Goal: Task Accomplishment & Management: Manage account settings

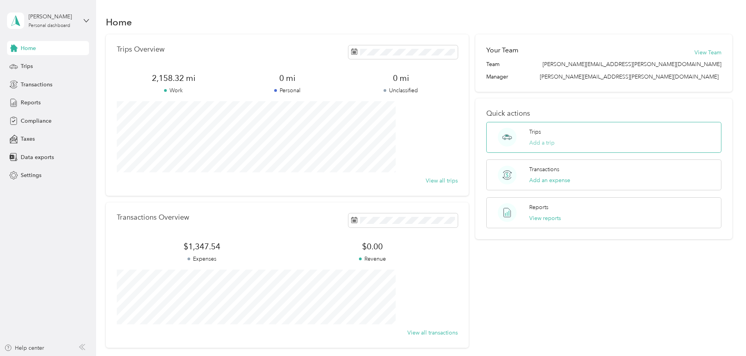
drag, startPoint x: 541, startPoint y: 143, endPoint x: 537, endPoint y: 143, distance: 4.3
click at [537, 143] on button "Add a trip" at bounding box center [541, 143] width 25 height 8
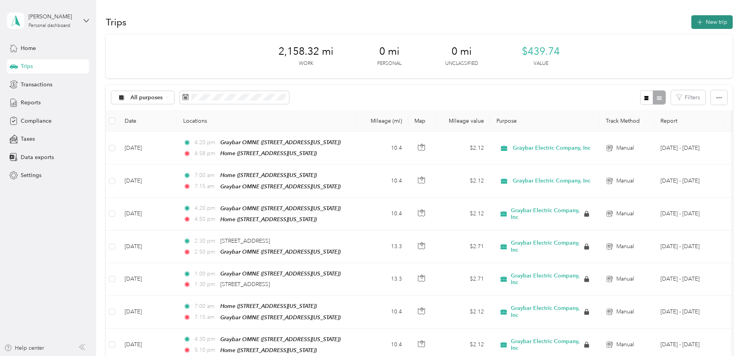
click at [691, 18] on button "New trip" at bounding box center [711, 22] width 41 height 14
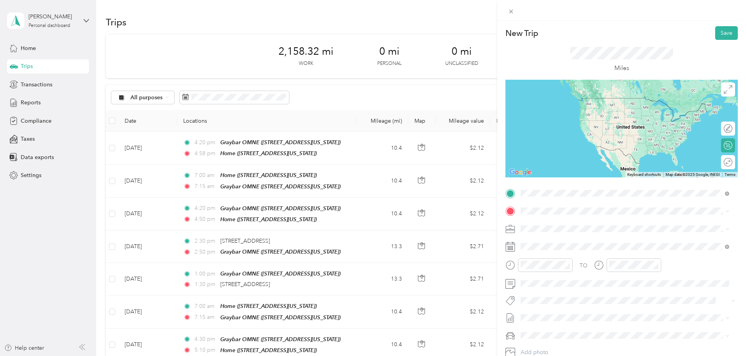
click at [555, 231] on span "[STREET_ADDRESS][US_STATE]" at bounding box center [574, 233] width 78 height 7
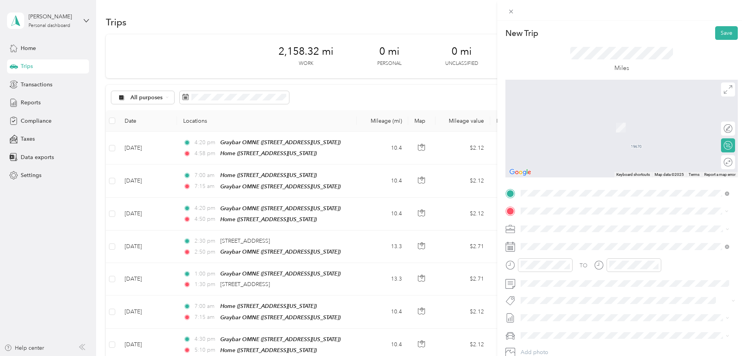
click at [592, 248] on span "[STREET_ADDRESS][US_STATE]" at bounding box center [574, 250] width 78 height 7
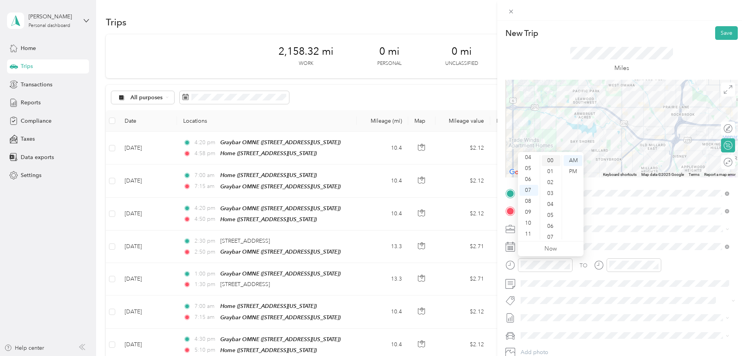
click at [552, 158] on div "00" at bounding box center [551, 160] width 19 height 11
click at [552, 162] on div "00" at bounding box center [551, 160] width 19 height 11
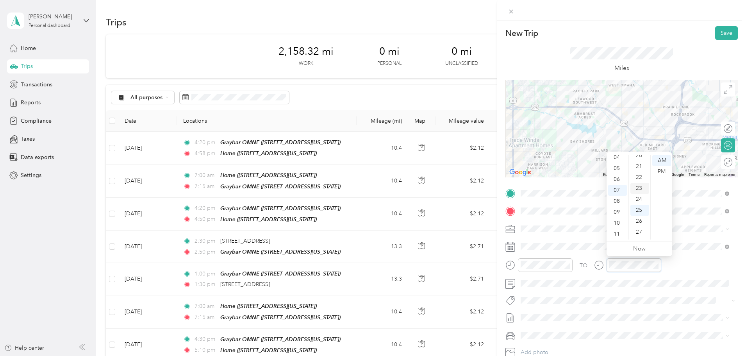
scroll to position [156, 0]
click at [641, 168] on div "15" at bounding box center [639, 168] width 19 height 11
click at [719, 32] on button "Save" at bounding box center [726, 33] width 23 height 14
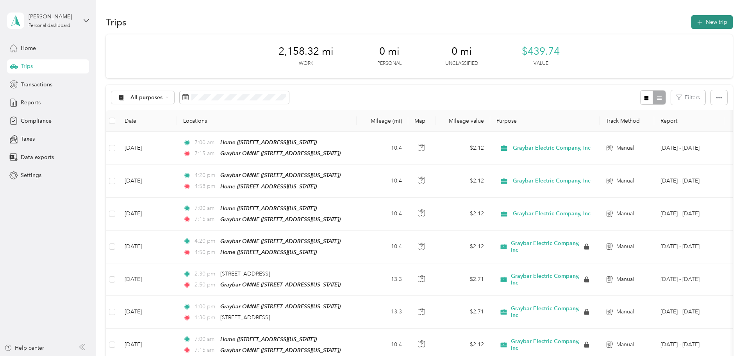
click at [691, 22] on button "New trip" at bounding box center [711, 22] width 41 height 14
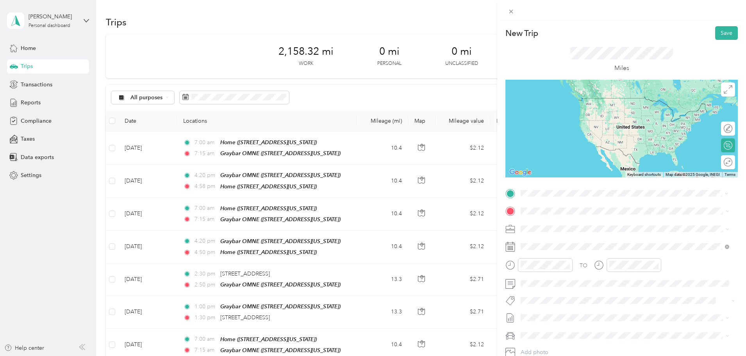
click at [554, 230] on span "[STREET_ADDRESS][US_STATE]" at bounding box center [574, 233] width 78 height 7
click at [565, 224] on div "Graybar OMNE [STREET_ADDRESS][US_STATE]" at bounding box center [574, 225] width 78 height 16
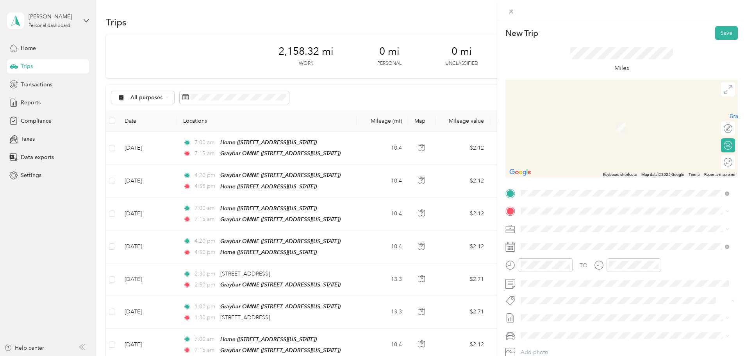
click at [574, 252] on div "Home [STREET_ADDRESS][US_STATE]" at bounding box center [624, 245] width 203 height 19
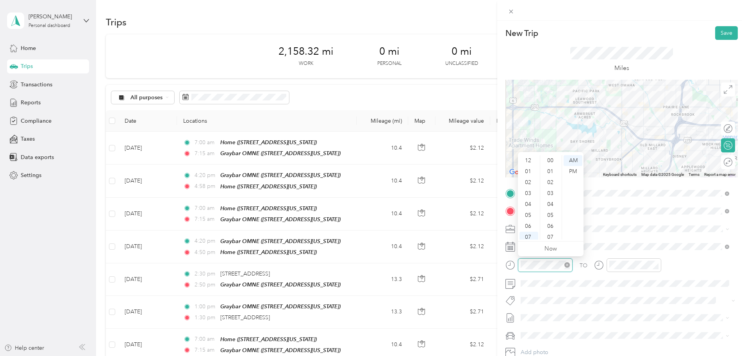
scroll to position [47, 0]
click at [526, 159] on div "04" at bounding box center [528, 157] width 19 height 11
click at [550, 174] on div "20" at bounding box center [551, 173] width 19 height 11
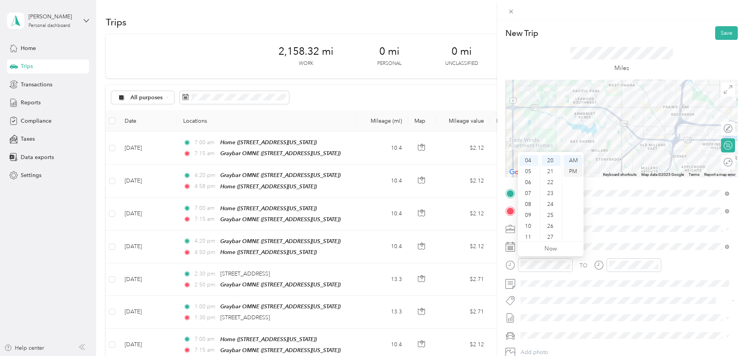
click at [573, 168] on div "PM" at bounding box center [573, 171] width 19 height 11
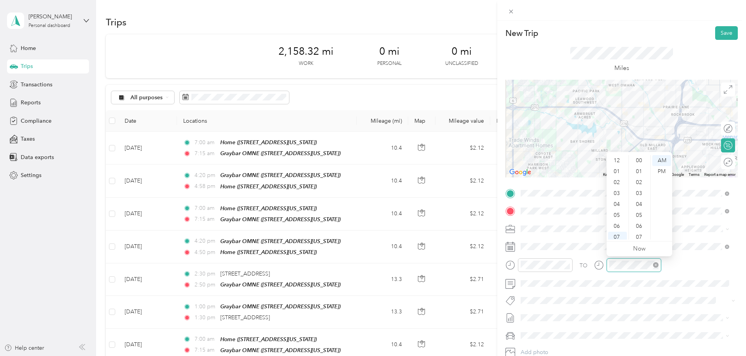
scroll to position [47, 0]
click at [618, 158] on div "04" at bounding box center [617, 157] width 19 height 11
click at [663, 173] on div "PM" at bounding box center [661, 171] width 19 height 11
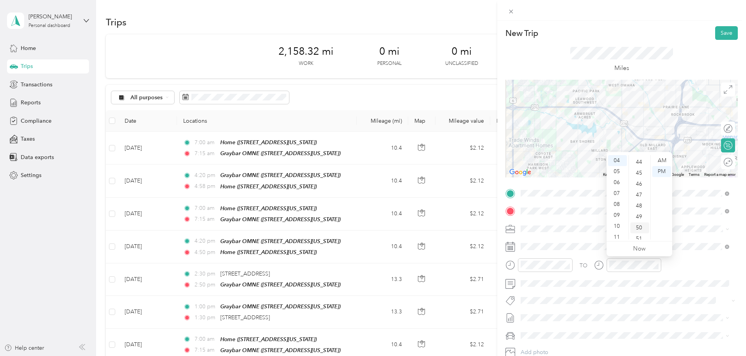
click at [645, 228] on div "50" at bounding box center [639, 227] width 19 height 11
click at [723, 29] on button "Save" at bounding box center [726, 33] width 23 height 14
